Goal: Information Seeking & Learning: Understand process/instructions

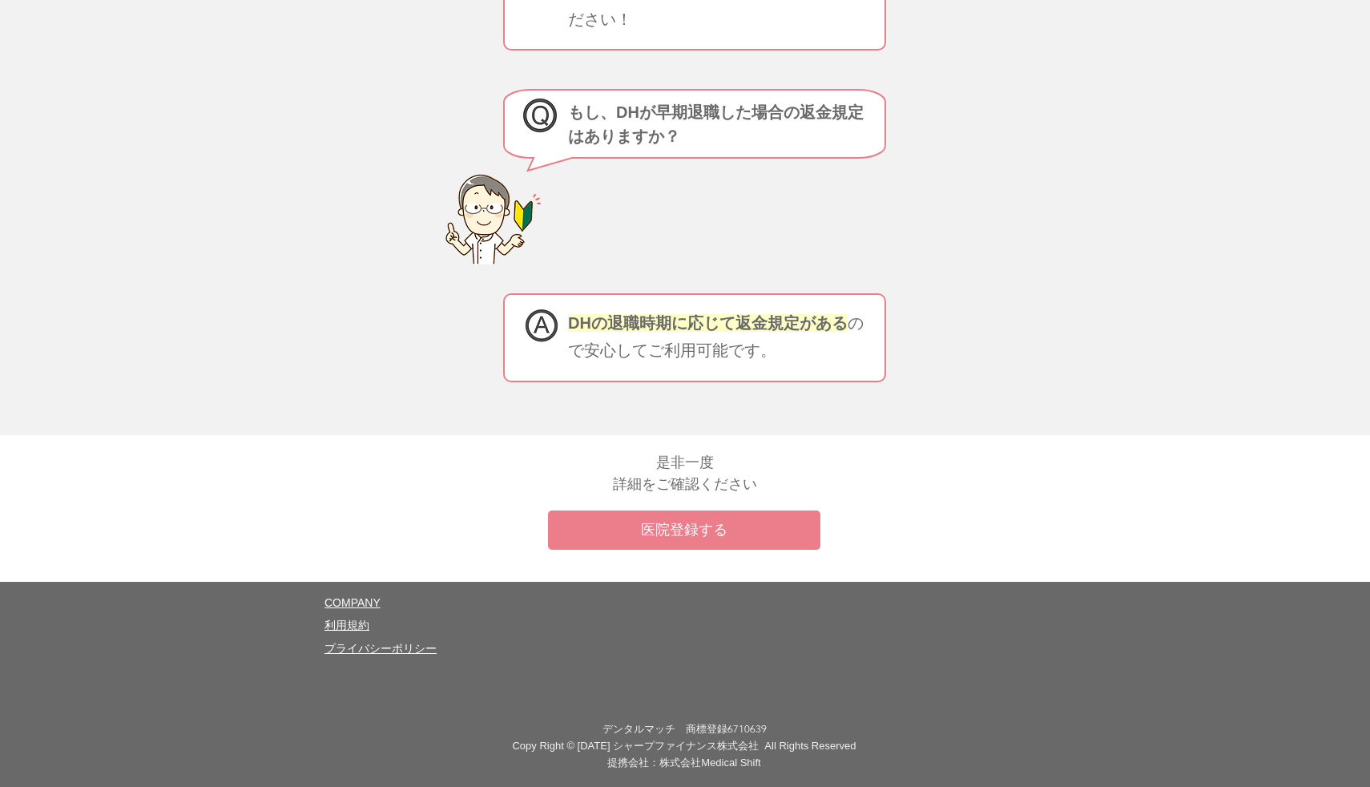
click at [354, 630] on span "​利用規約" at bounding box center [347, 625] width 45 height 13
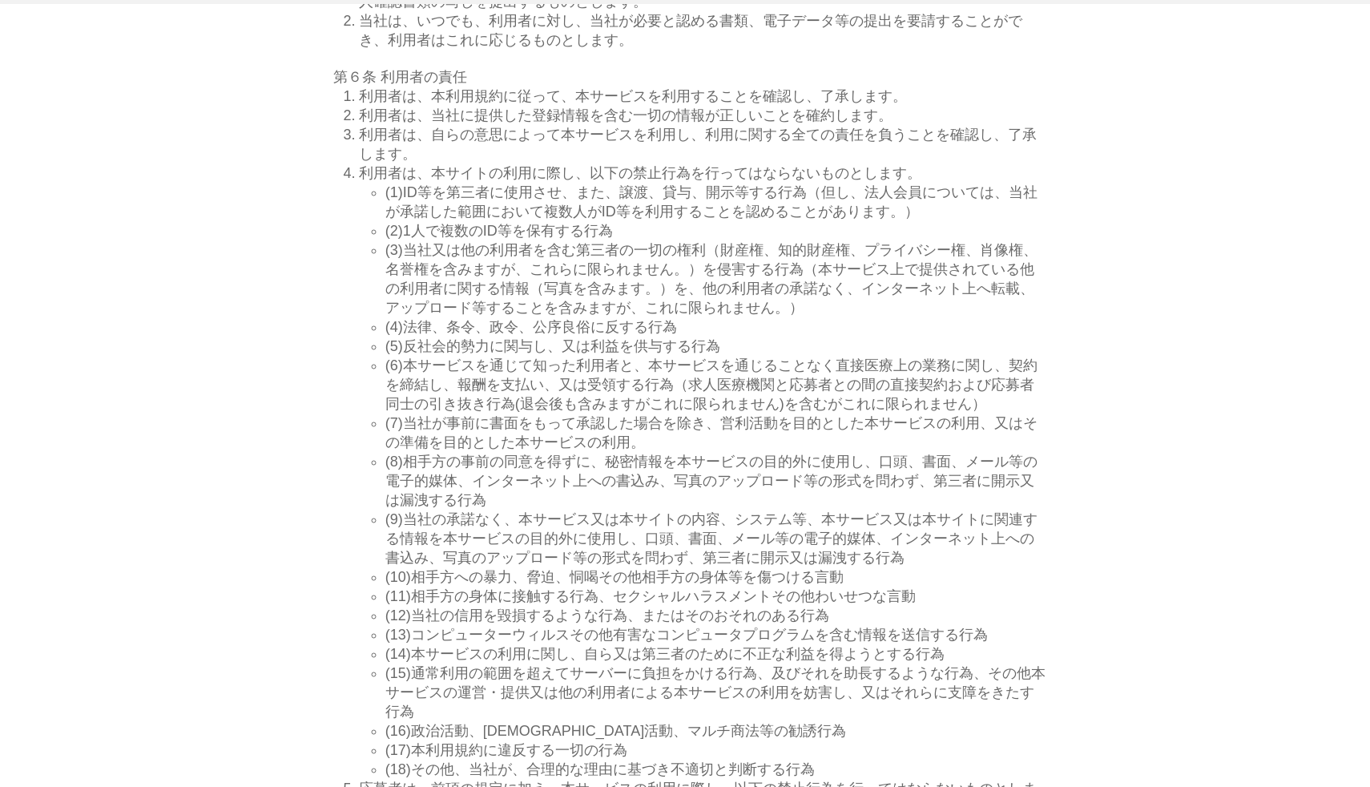
scroll to position [1806, 0]
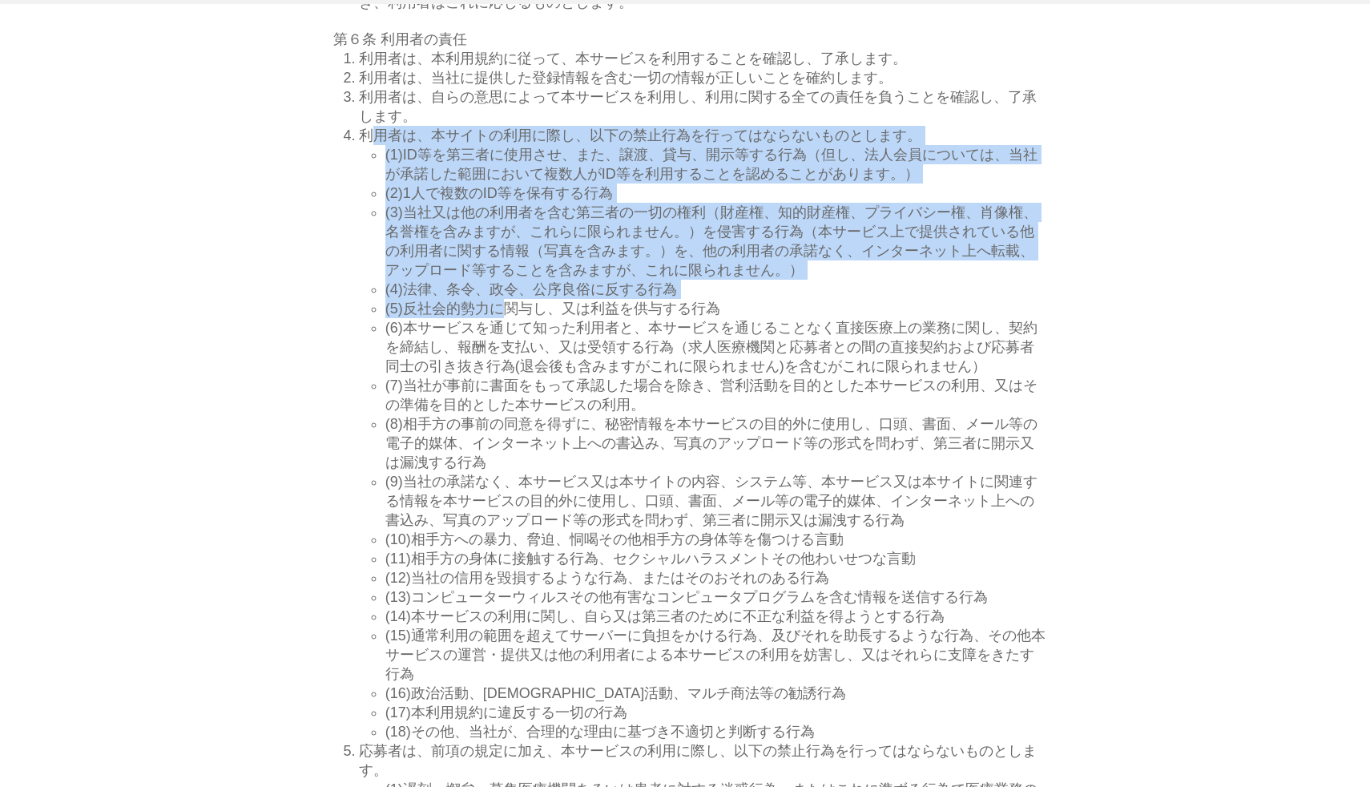
drag, startPoint x: 371, startPoint y: 358, endPoint x: 527, endPoint y: 596, distance: 284.7
click at [527, 596] on li "利用者は、本サイトの利用に際し、以下の禁止行為を行ってはならないものとします。 (1)ID等を第三者に使用させ、また、譲渡、貸与、開示等する行為（但し、法人会…" at bounding box center [703, 434] width 689 height 616
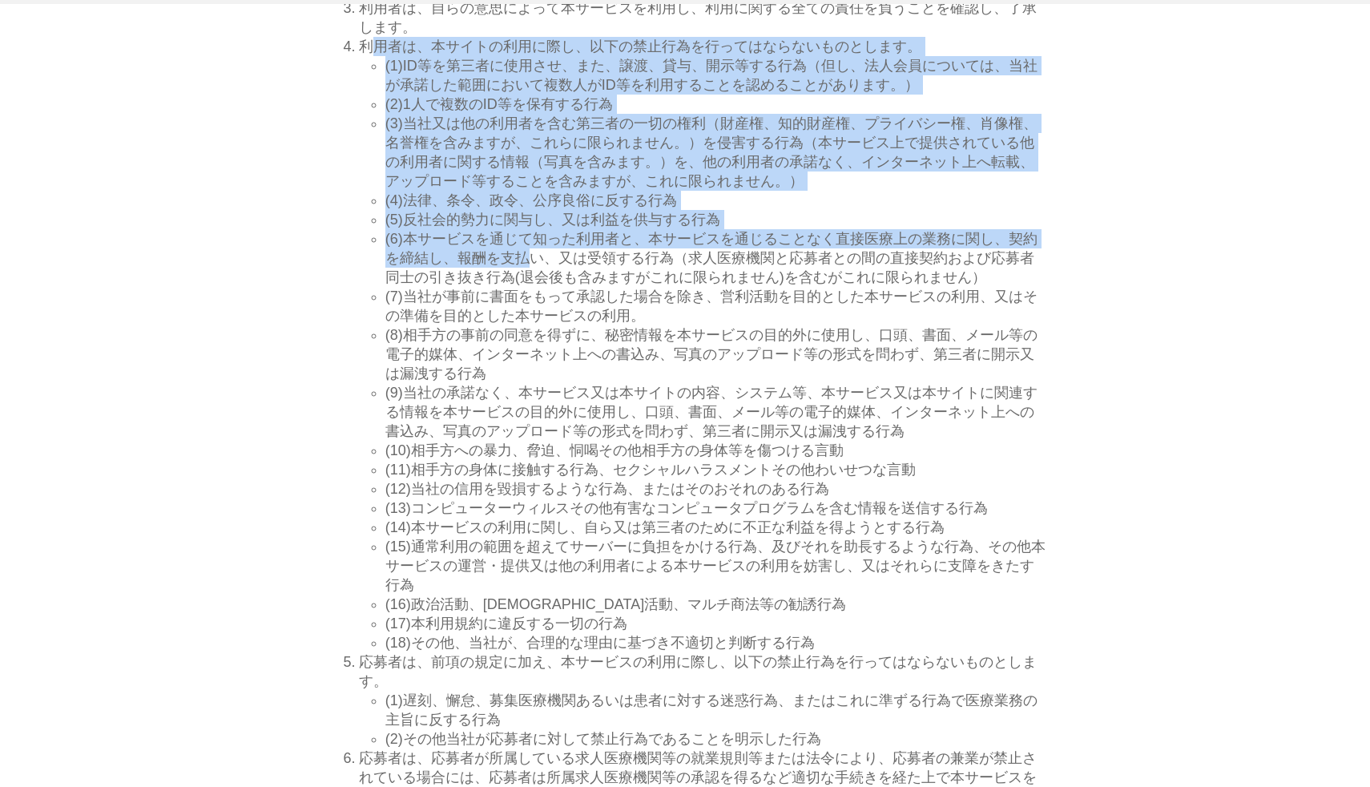
scroll to position [1928, 0]
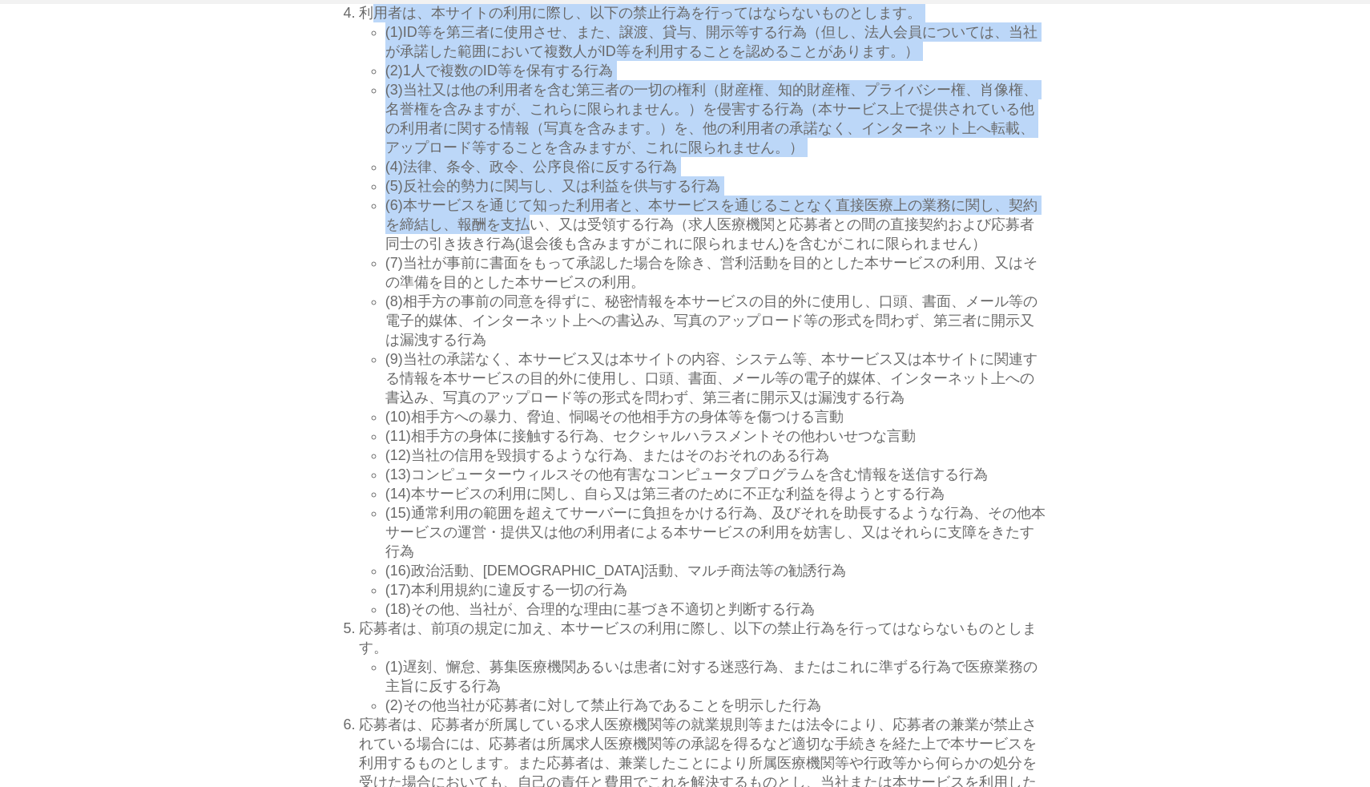
click at [414, 252] on span "(6)本サービスを通じて知った利用者と、本サービスを通じることなく直接医療上の業務に関し、契約を締結し、報酬を支払い、又は受領する行為（求人医療機関と応募者と…" at bounding box center [711, 224] width 652 height 54
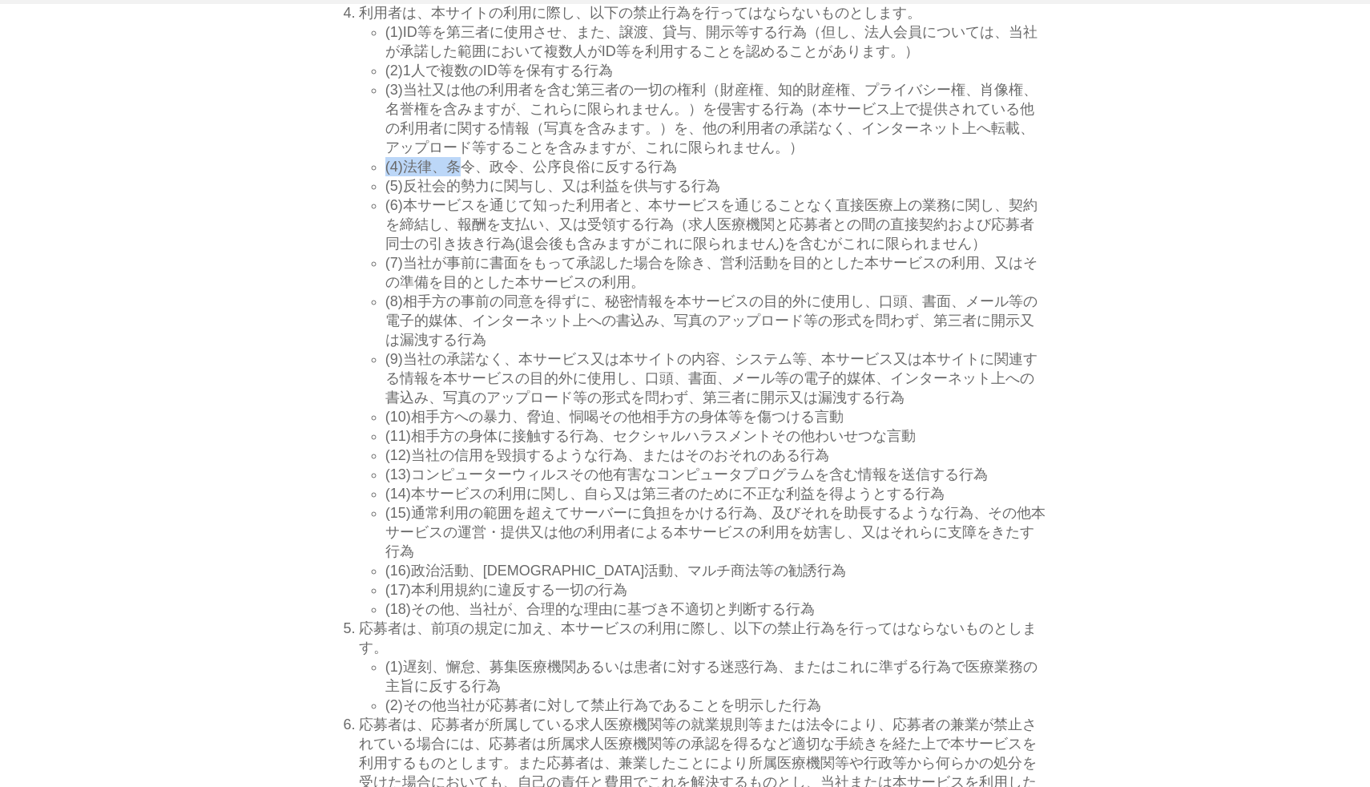
drag, startPoint x: 385, startPoint y: 414, endPoint x: 466, endPoint y: 414, distance: 80.1
click at [466, 175] on span "(4)法律、条令、政令、公序良俗に反する行為" at bounding box center [531, 167] width 292 height 16
click at [393, 61] on p "(1)ID等を第三者に使用させ、また、譲渡、貸与、開示等する行為（但し、法人会員については、当社が承諾した範囲において複数人がID等を利用することを認めること…" at bounding box center [716, 41] width 663 height 38
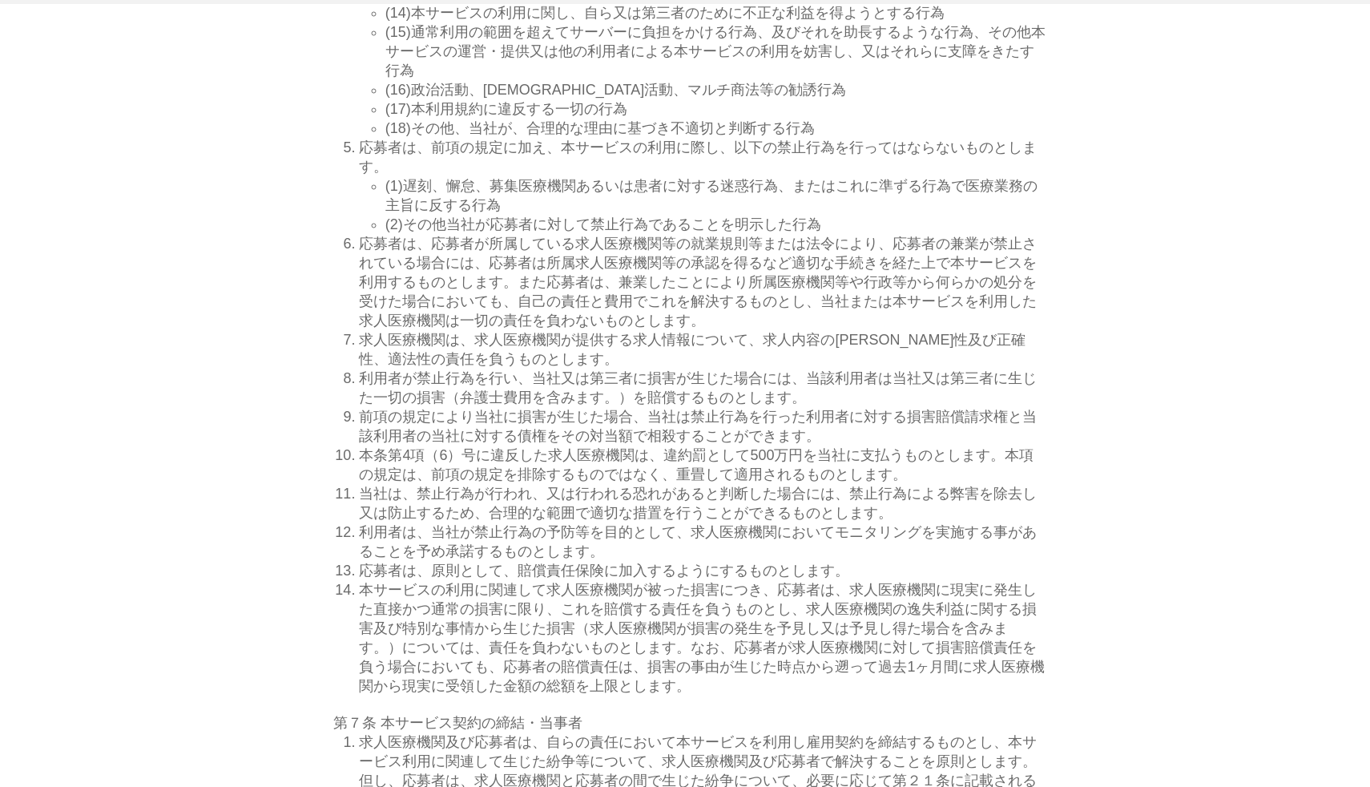
scroll to position [2291, 0]
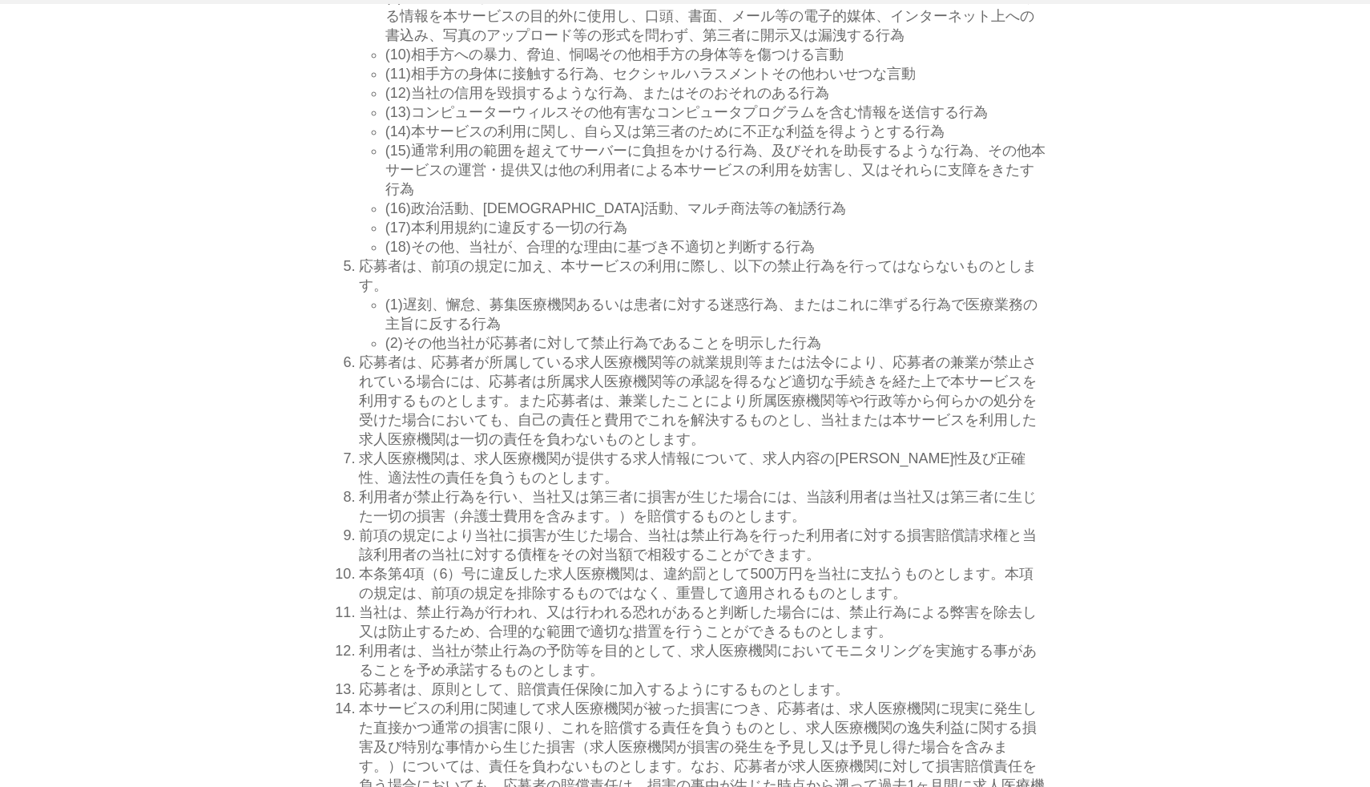
drag, startPoint x: 404, startPoint y: 77, endPoint x: 538, endPoint y: 136, distance: 146.4
drag, startPoint x: 399, startPoint y: 91, endPoint x: 989, endPoint y: 135, distance: 591.5
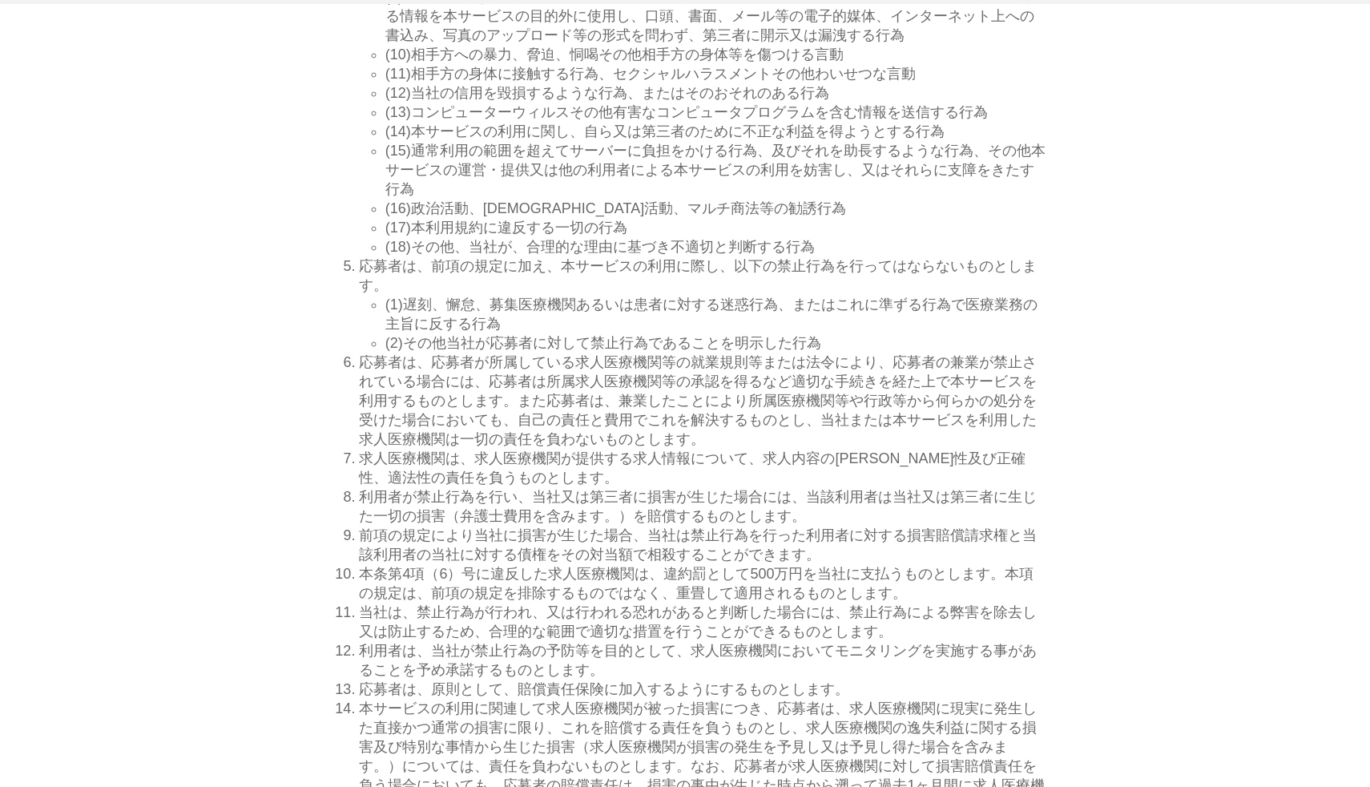
drag, startPoint x: 989, startPoint y: 135, endPoint x: 413, endPoint y: 94, distance: 577.7
drag, startPoint x: 407, startPoint y: 91, endPoint x: 999, endPoint y: 126, distance: 592.5
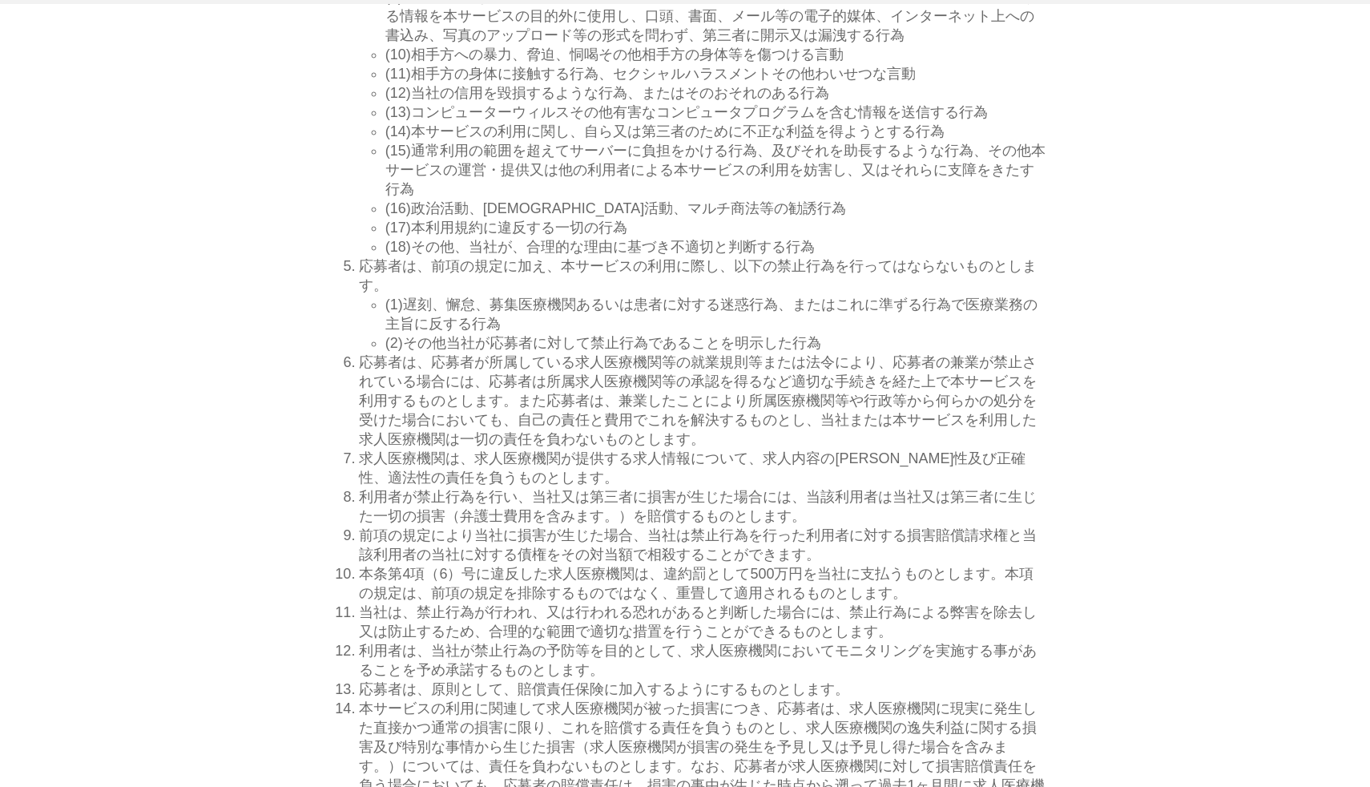
drag, startPoint x: 999, startPoint y: 126, endPoint x: 408, endPoint y: 94, distance: 591.5
drag, startPoint x: 382, startPoint y: 93, endPoint x: 995, endPoint y: 124, distance: 613.1
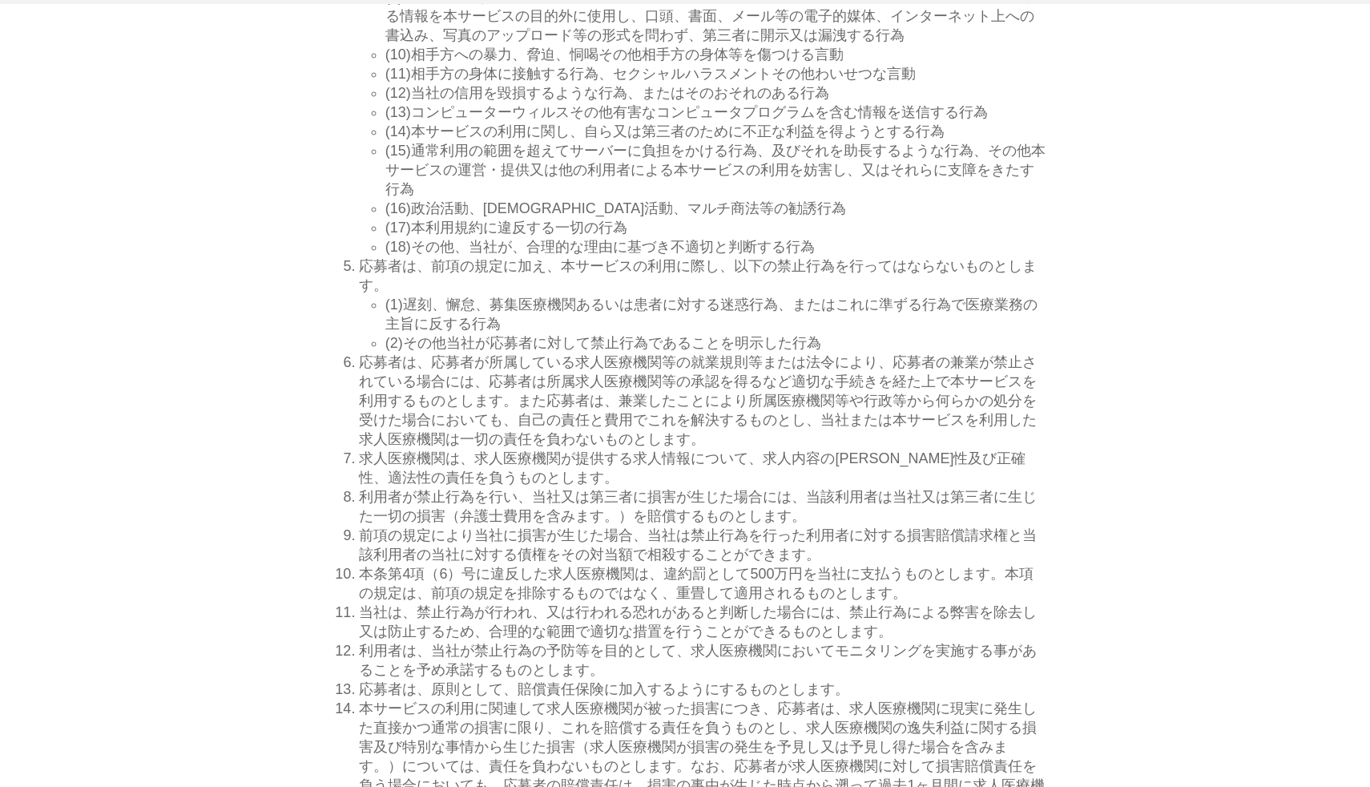
drag, startPoint x: 987, startPoint y: 135, endPoint x: 385, endPoint y: 92, distance: 602.6
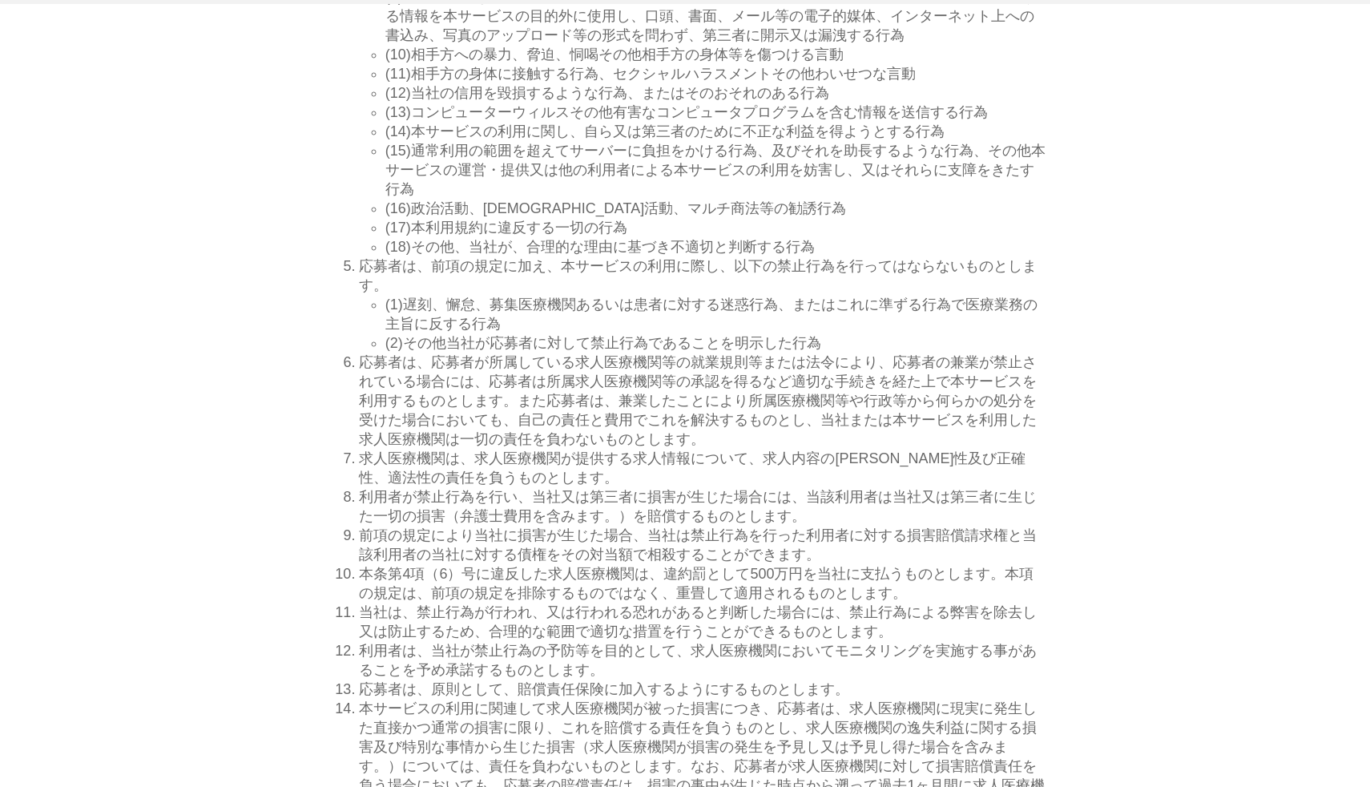
drag, startPoint x: 385, startPoint y: 92, endPoint x: 992, endPoint y: 127, distance: 607.7
drag, startPoint x: 992, startPoint y: 127, endPoint x: 381, endPoint y: 89, distance: 612.7
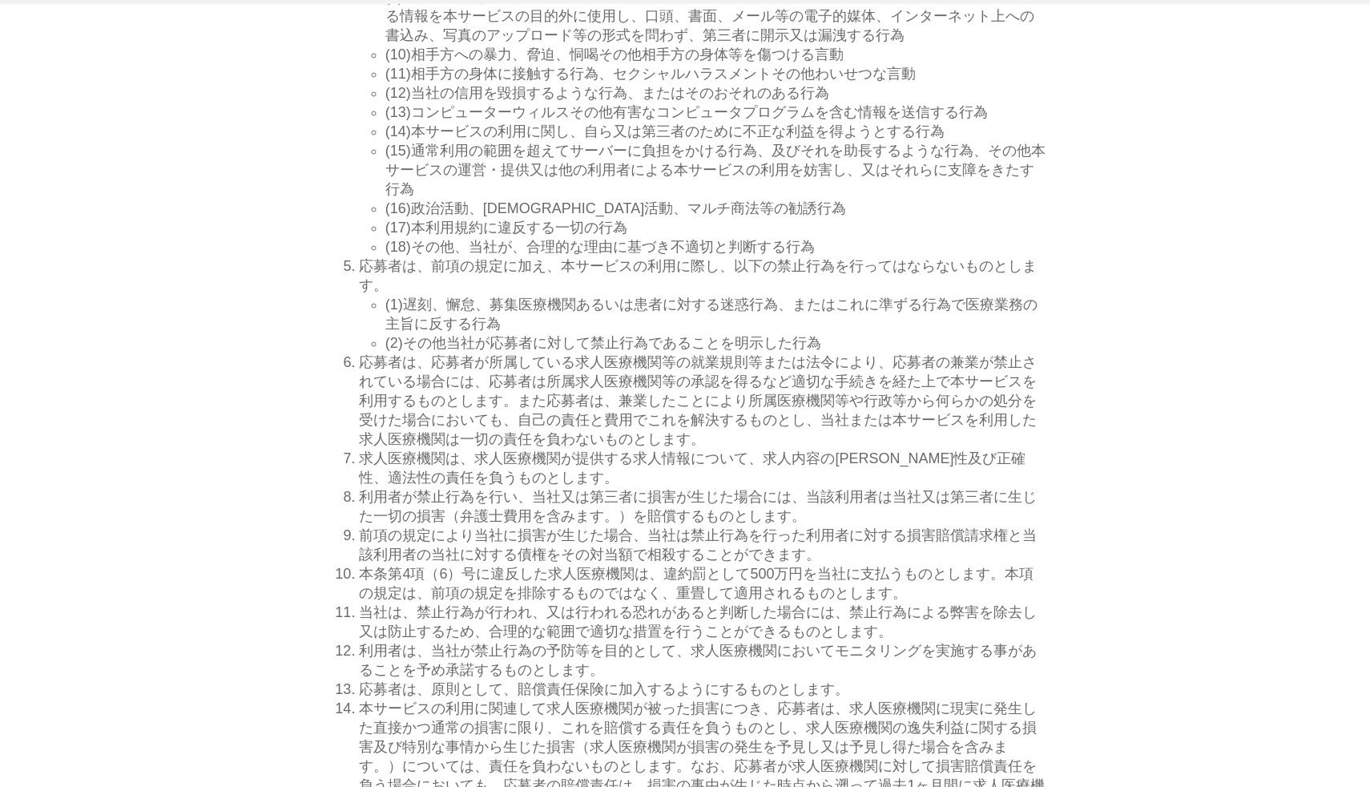
drag, startPoint x: 381, startPoint y: 89, endPoint x: 1046, endPoint y: 133, distance: 666.7
drag, startPoint x: 992, startPoint y: 137, endPoint x: 385, endPoint y: 87, distance: 608.7
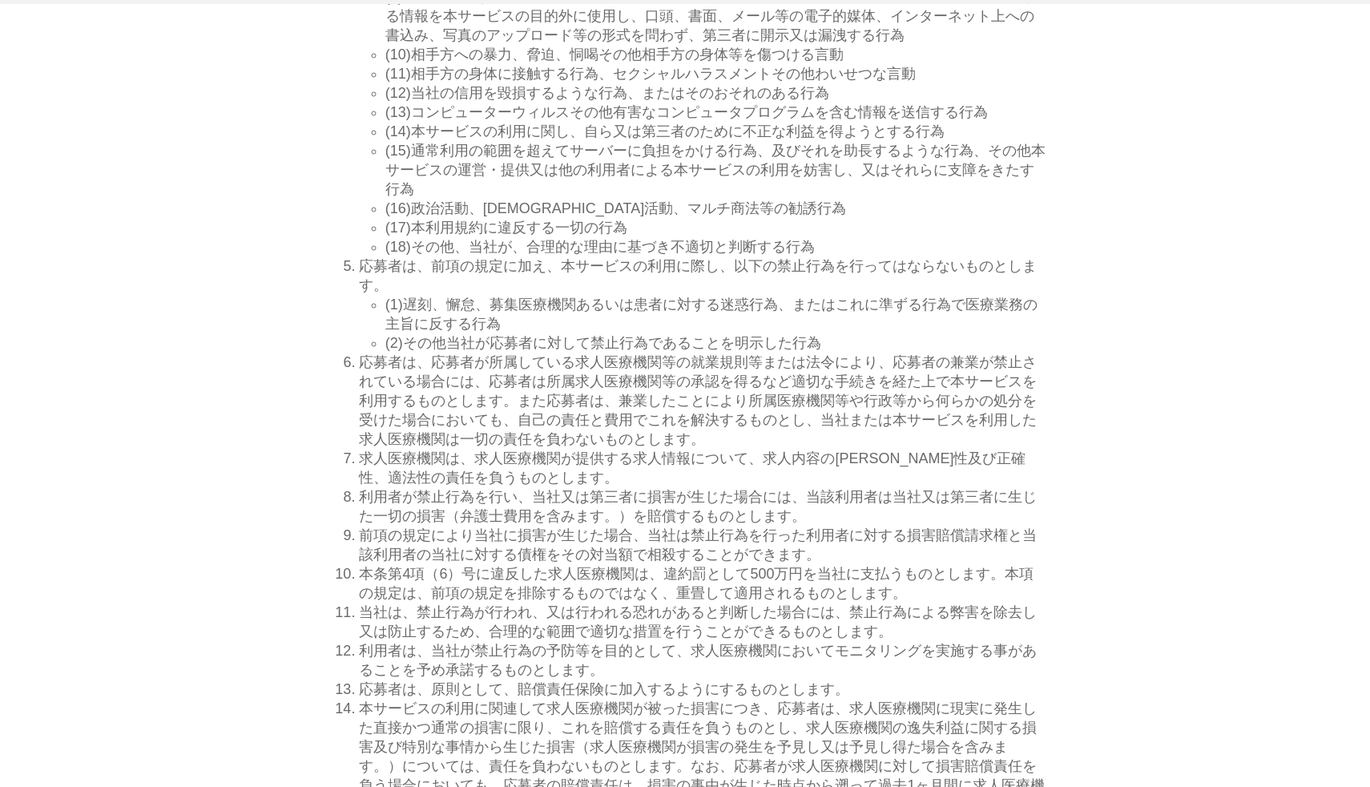
drag, startPoint x: 385, startPoint y: 88, endPoint x: 1042, endPoint y: 127, distance: 657.5
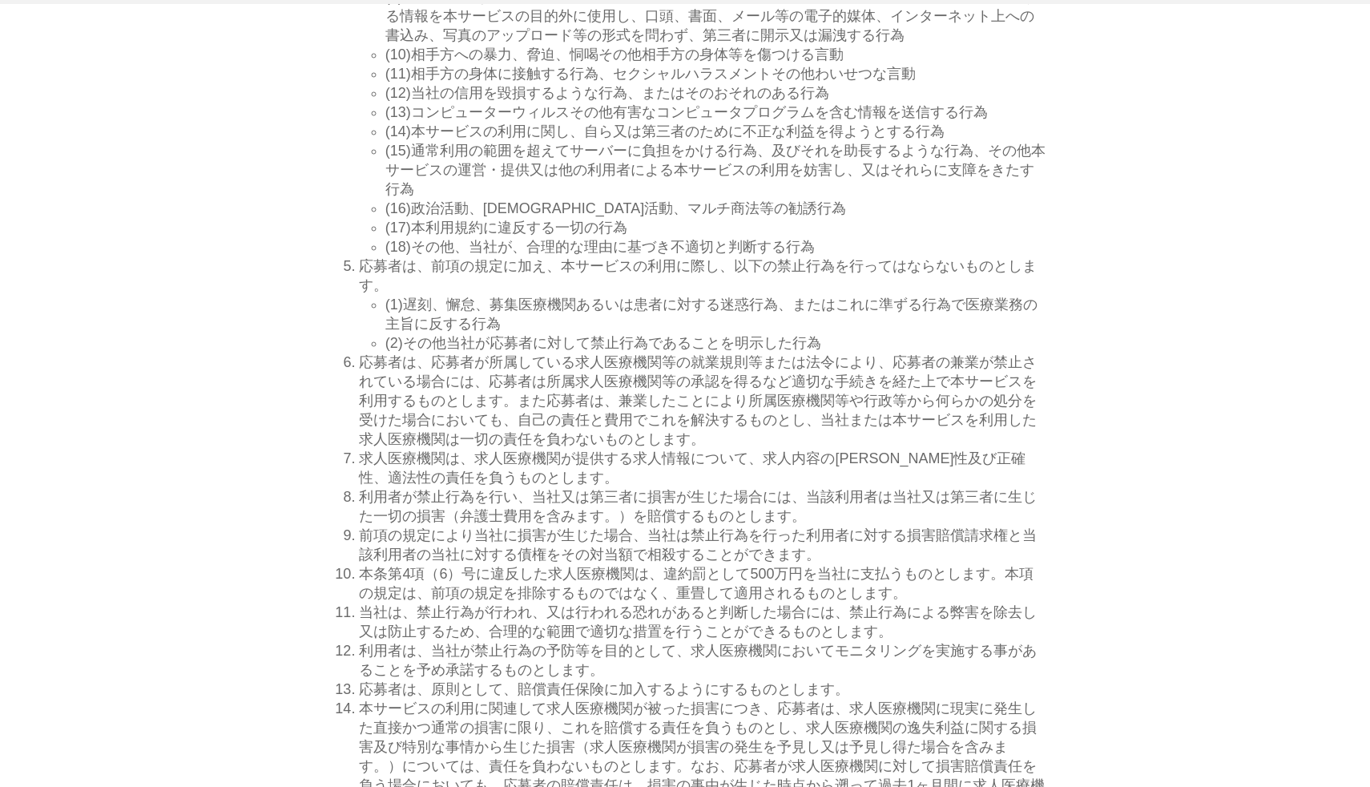
drag, startPoint x: 1042, startPoint y: 127, endPoint x: 382, endPoint y: 85, distance: 660.9
drag, startPoint x: 382, startPoint y: 85, endPoint x: 1014, endPoint y: 132, distance: 633.3
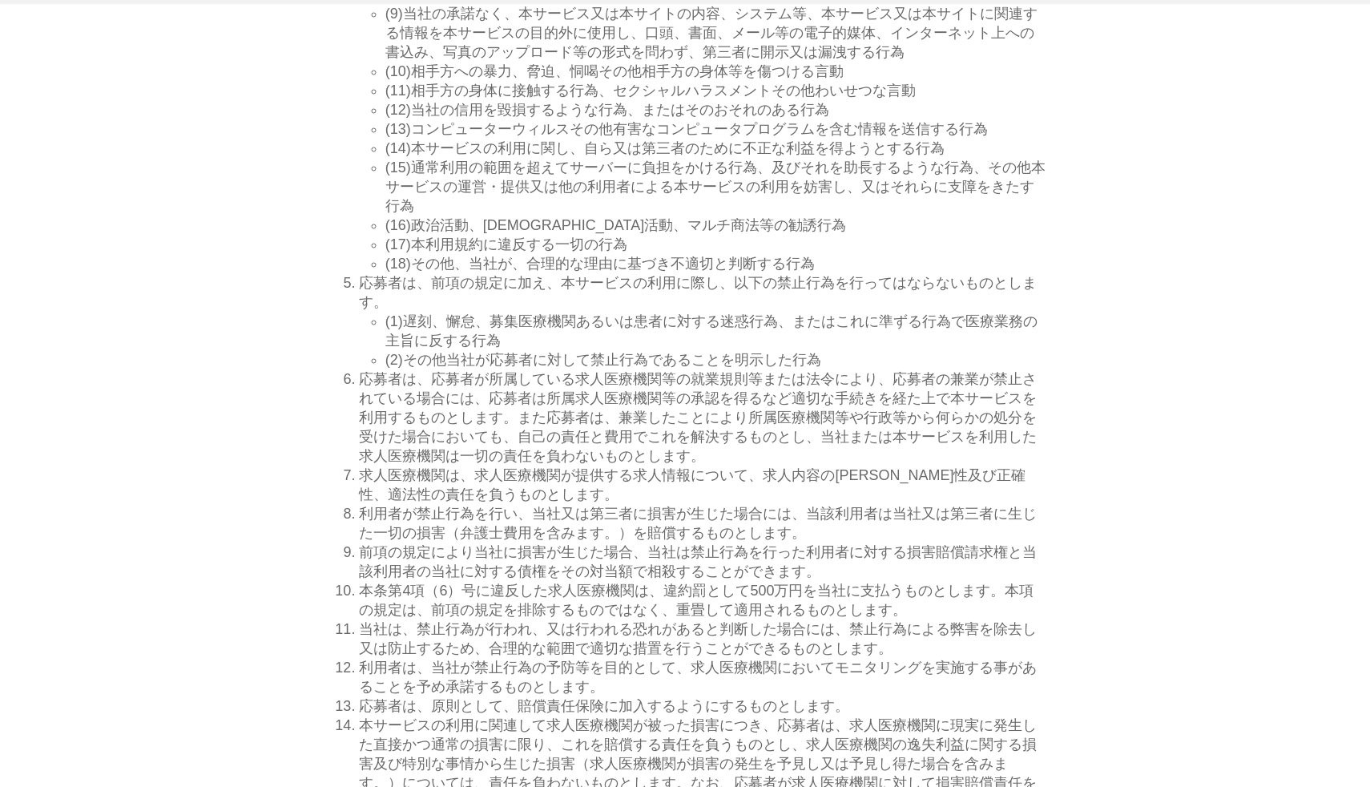
scroll to position [2276, 0]
drag, startPoint x: 381, startPoint y: 105, endPoint x: 1006, endPoint y: 143, distance: 626.3
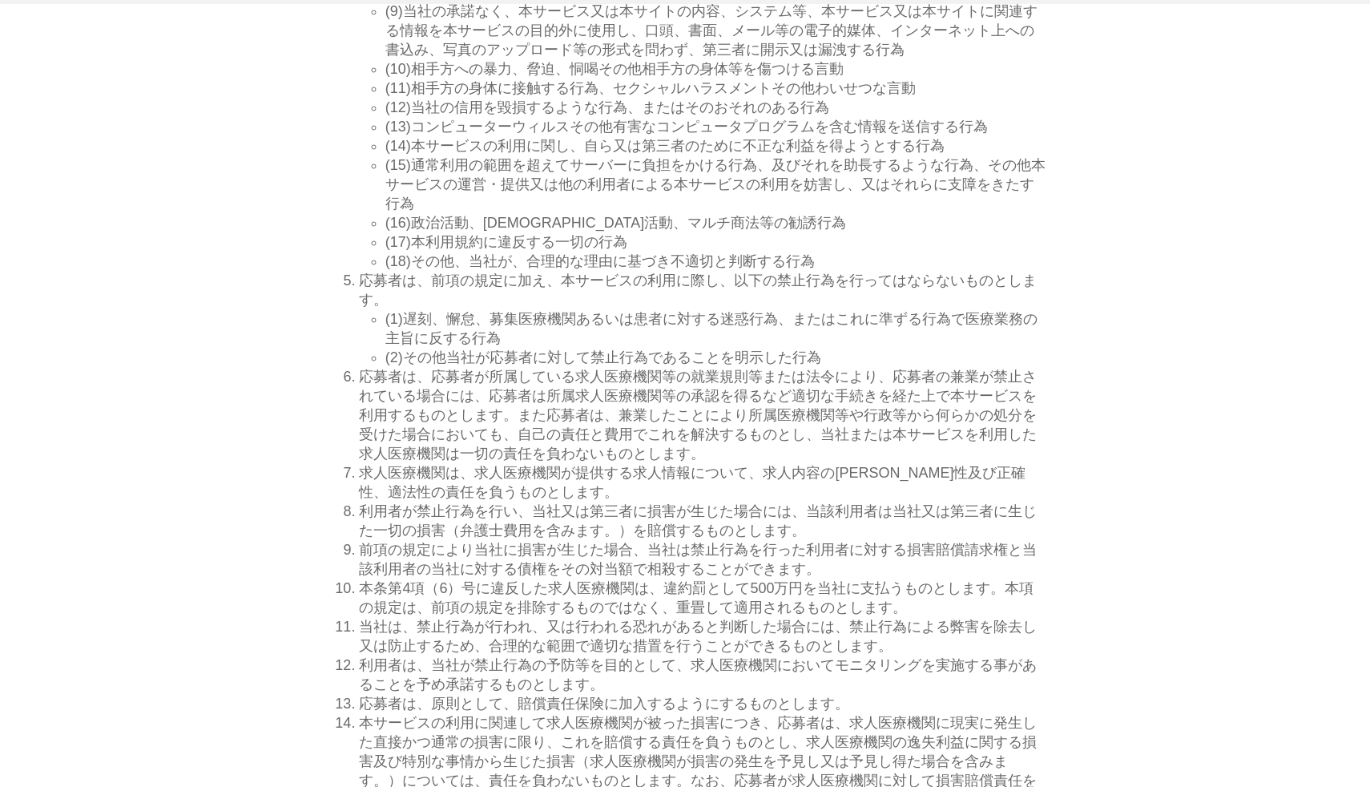
drag, startPoint x: 1006, startPoint y: 143, endPoint x: 383, endPoint y: 107, distance: 623.8
drag, startPoint x: 383, startPoint y: 107, endPoint x: 969, endPoint y: 156, distance: 587.9
